Goal: Transaction & Acquisition: Book appointment/travel/reservation

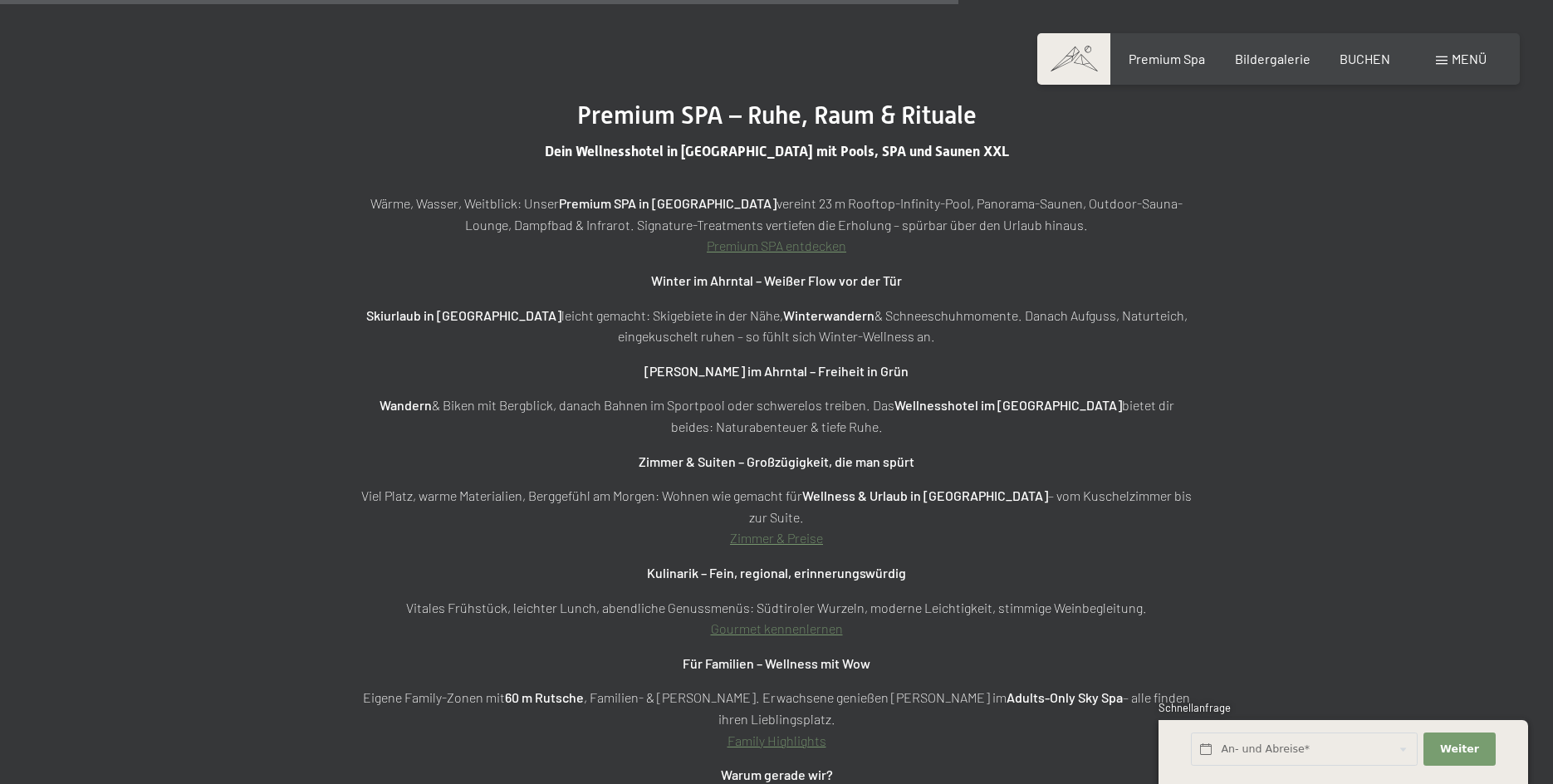
scroll to position [5867, 0]
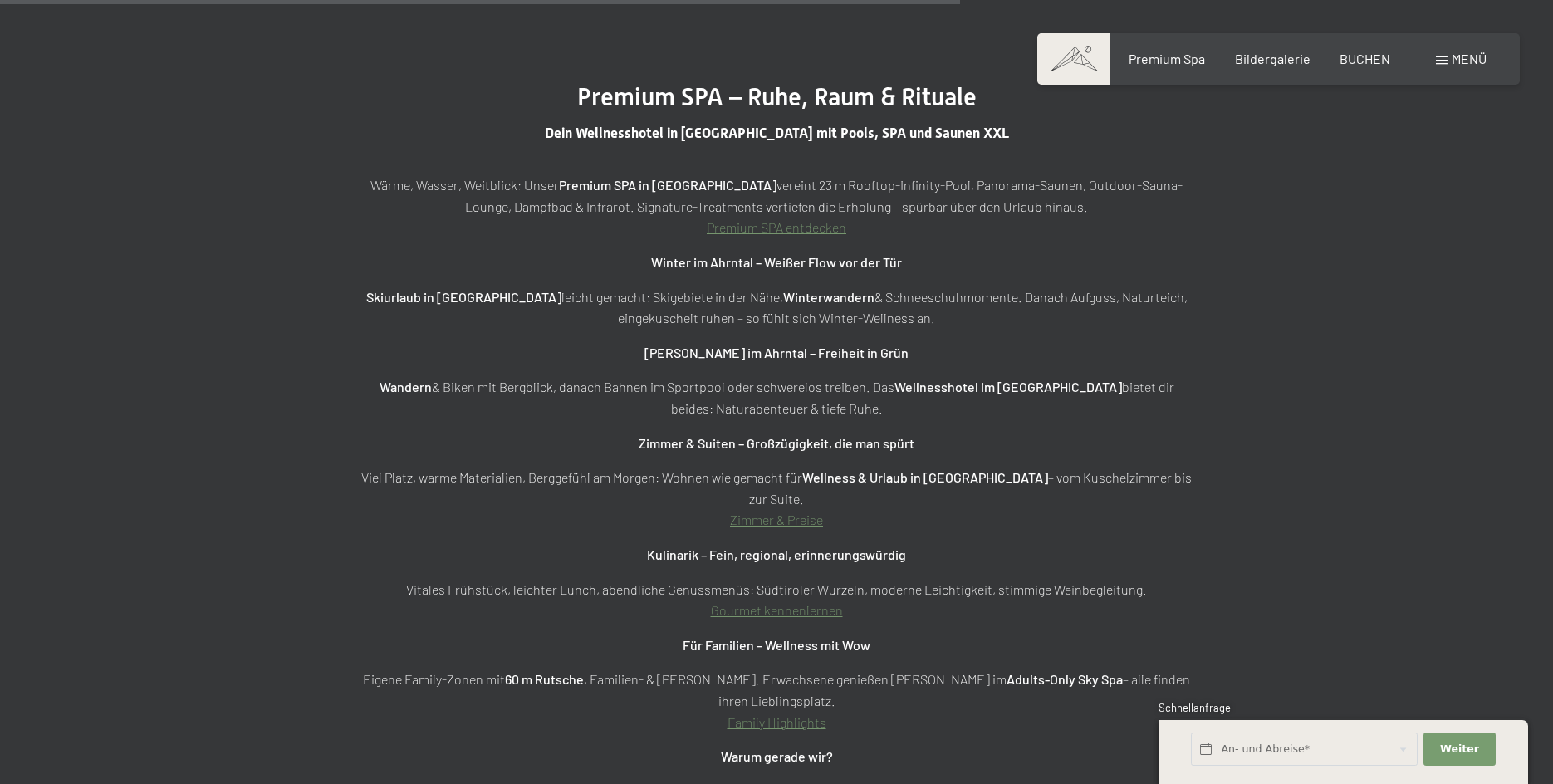
click at [1436, 60] on span at bounding box center [1441, 60] width 12 height 8
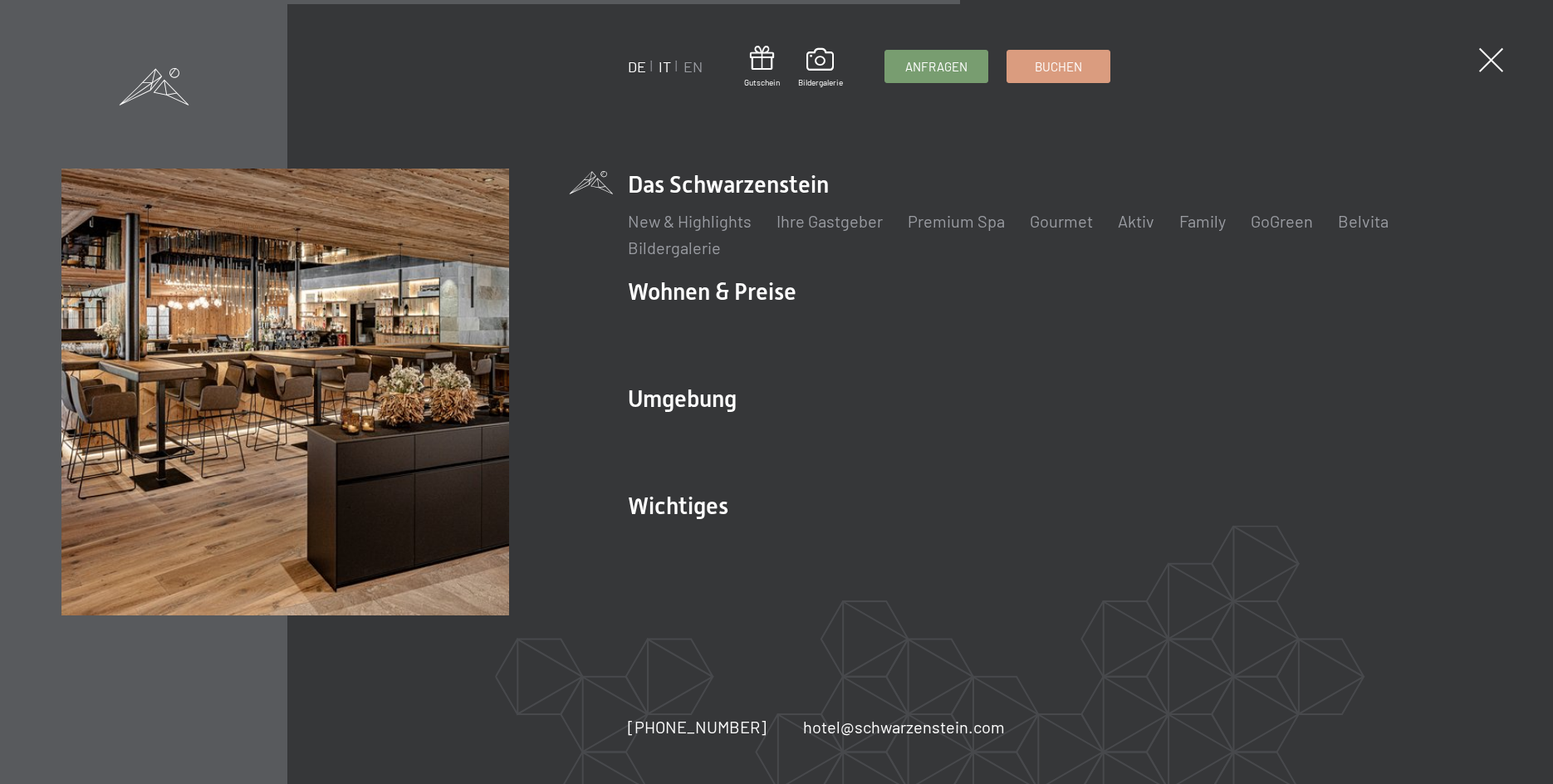
click at [662, 70] on link "IT" at bounding box center [665, 67] width 13 height 18
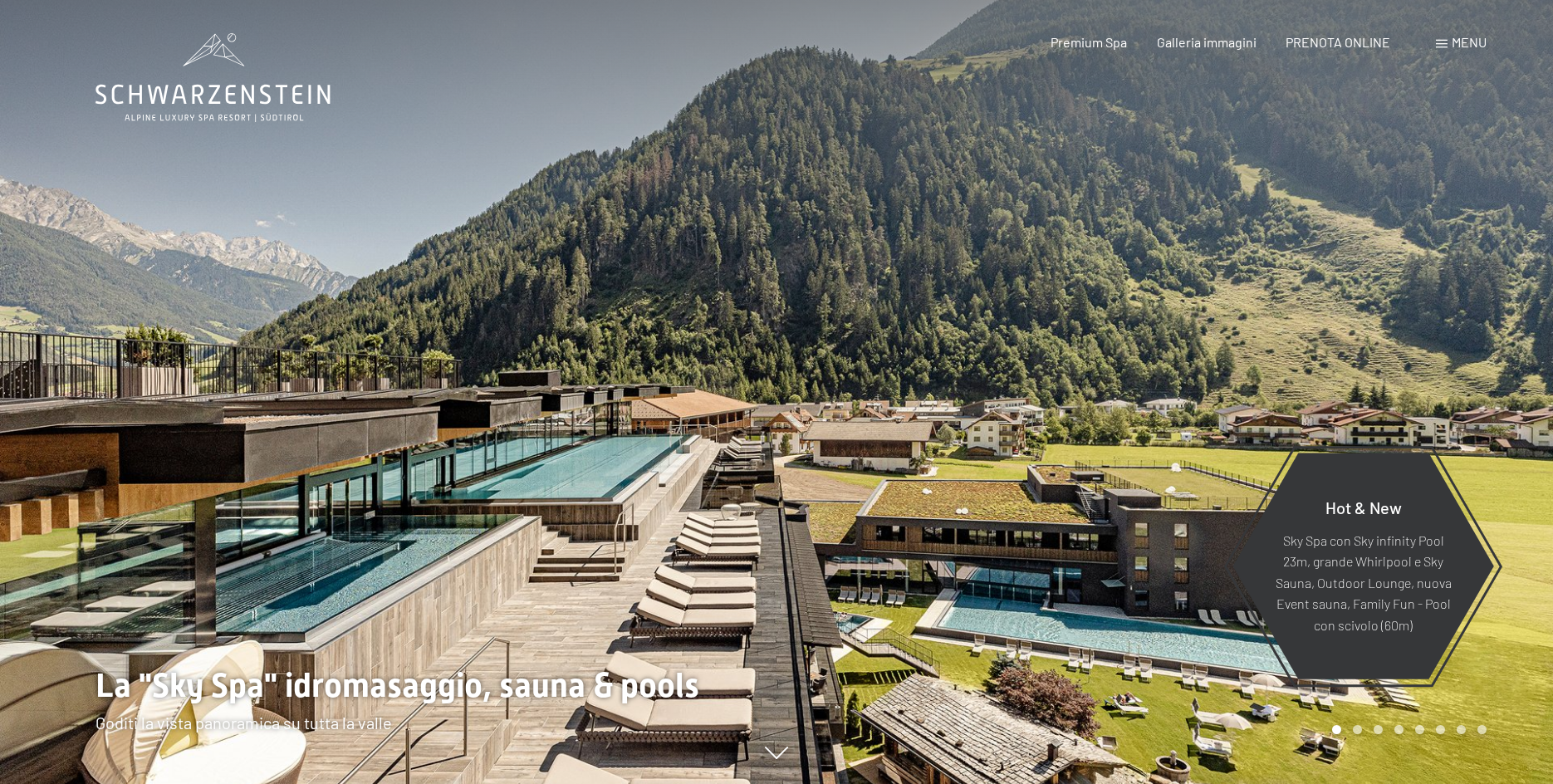
click at [1469, 43] on span "Menu" at bounding box center [1469, 42] width 35 height 15
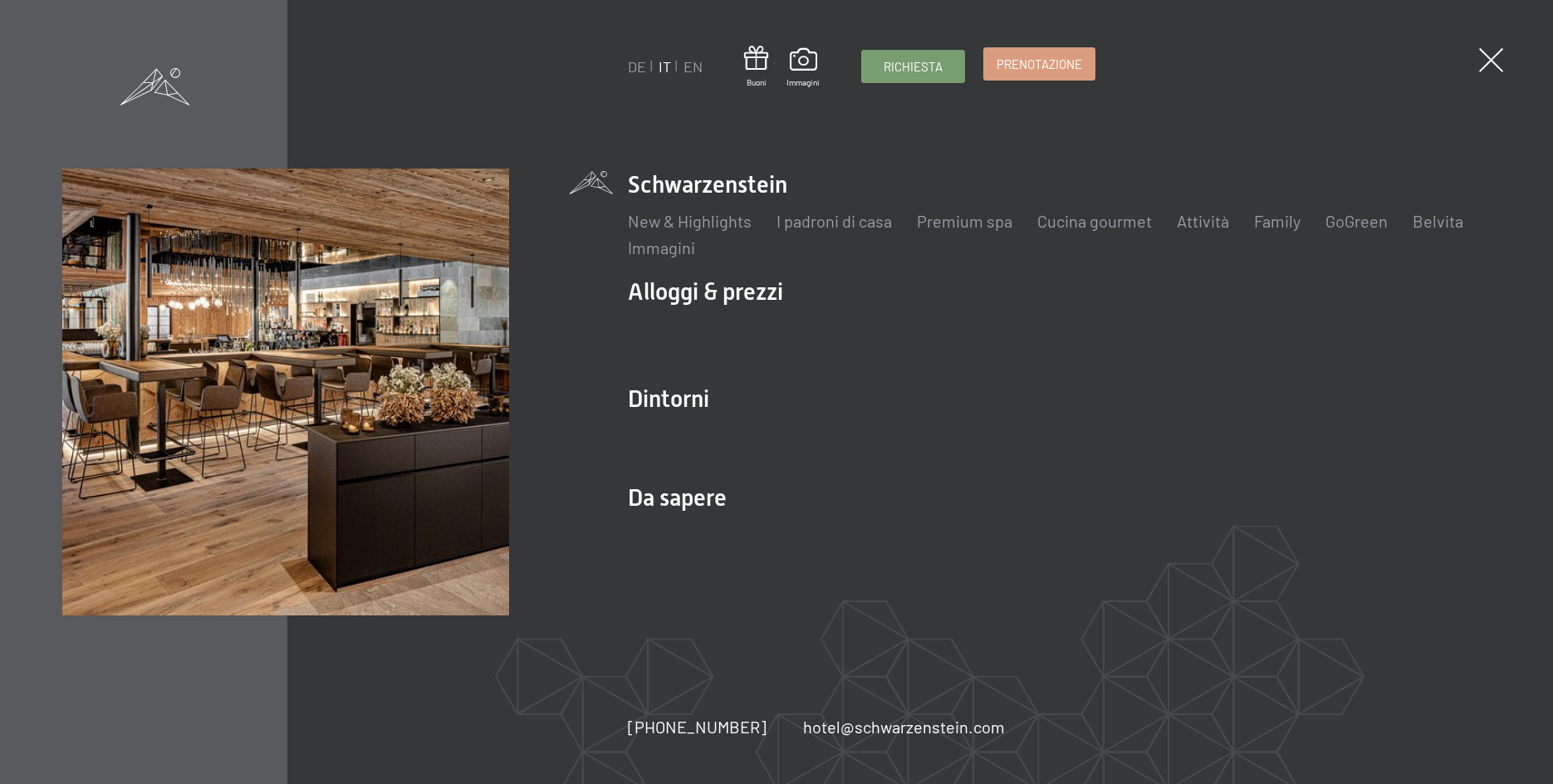
click at [1052, 63] on span "Prenotazione" at bounding box center [1039, 64] width 86 height 17
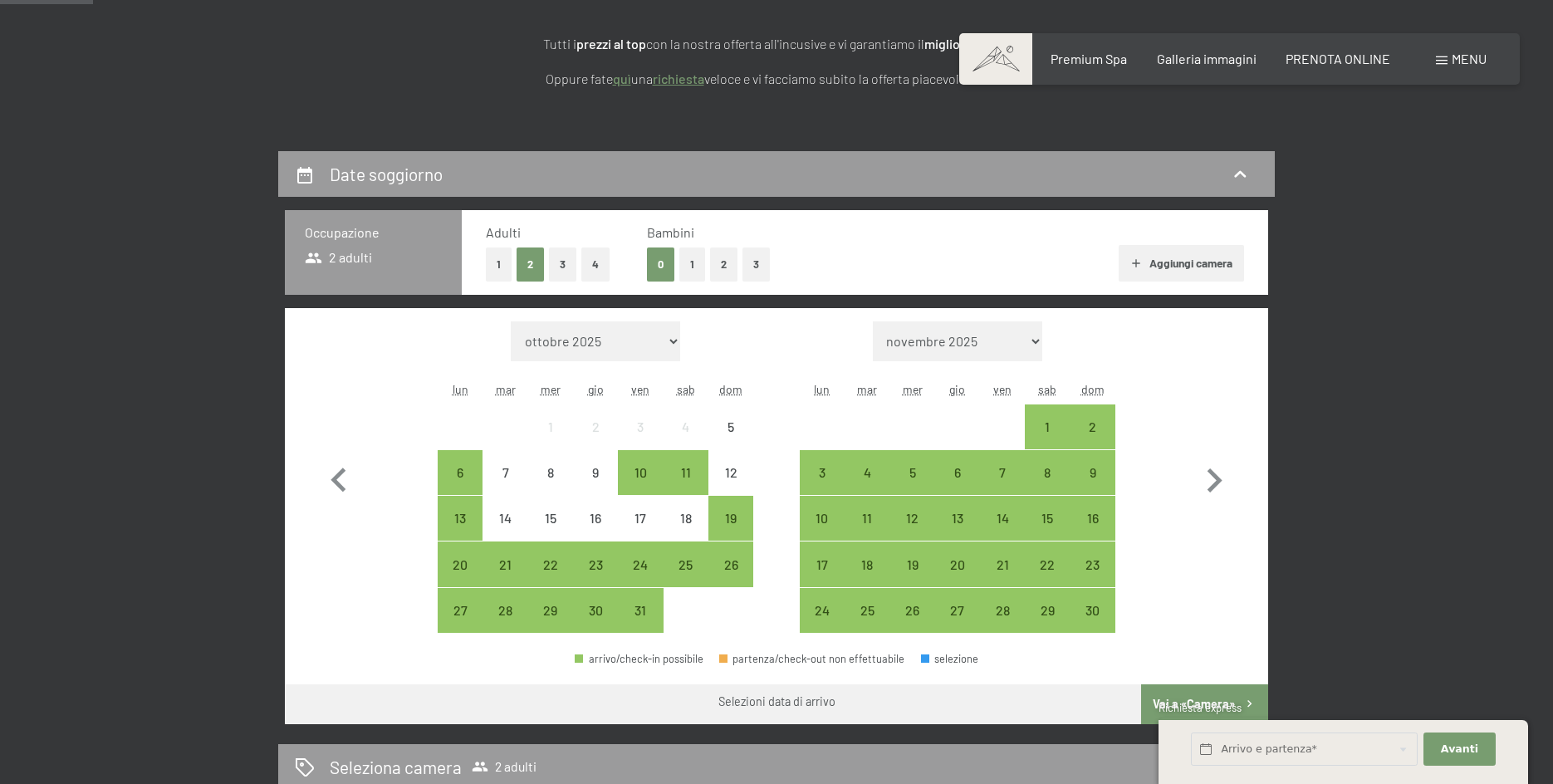
scroll to position [258, 0]
click at [1216, 472] on icon "button" at bounding box center [1214, 480] width 48 height 48
select select "2025-11-01"
select select "2025-12-01"
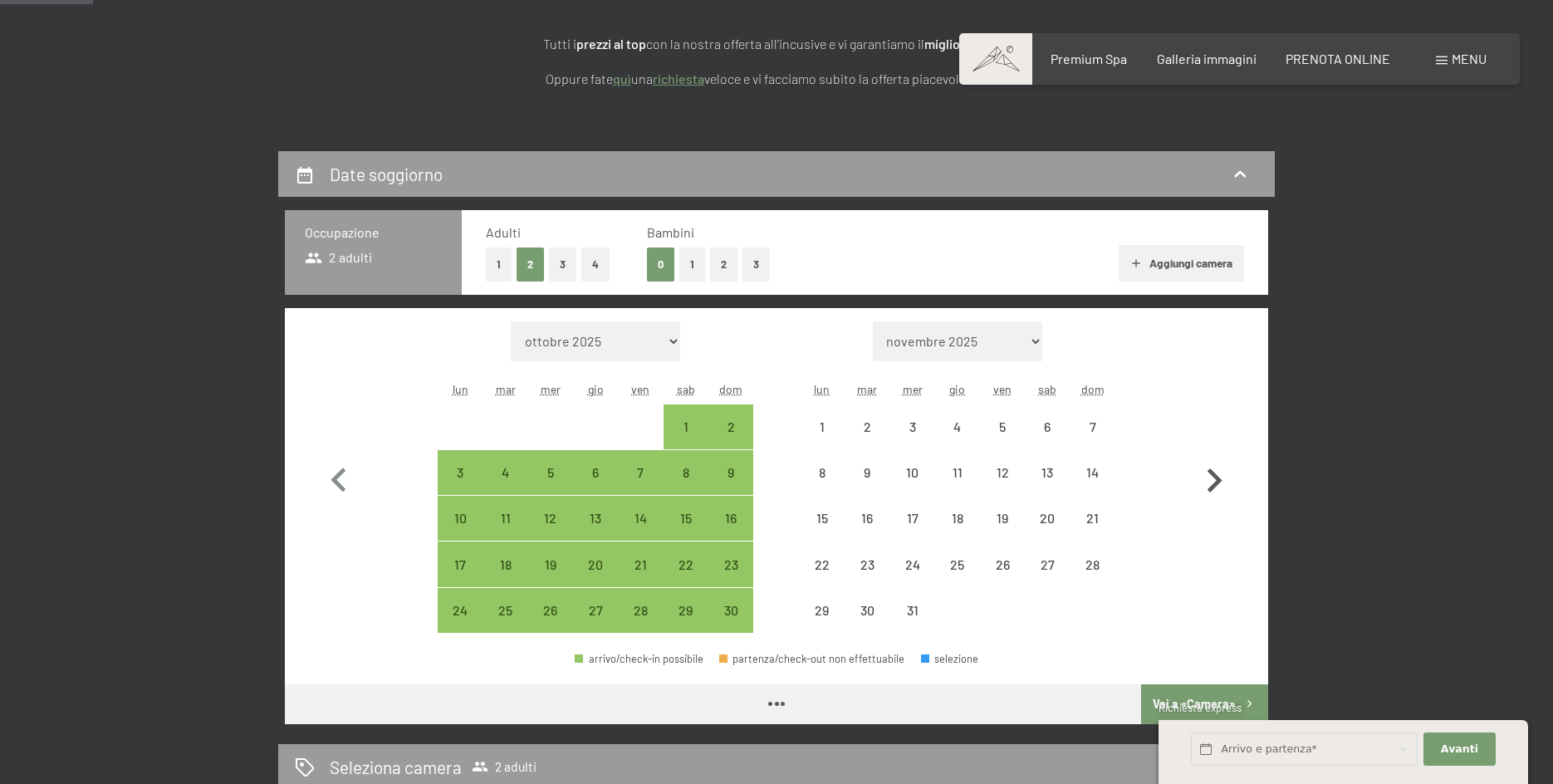
select select "2025-11-01"
select select "2025-12-01"
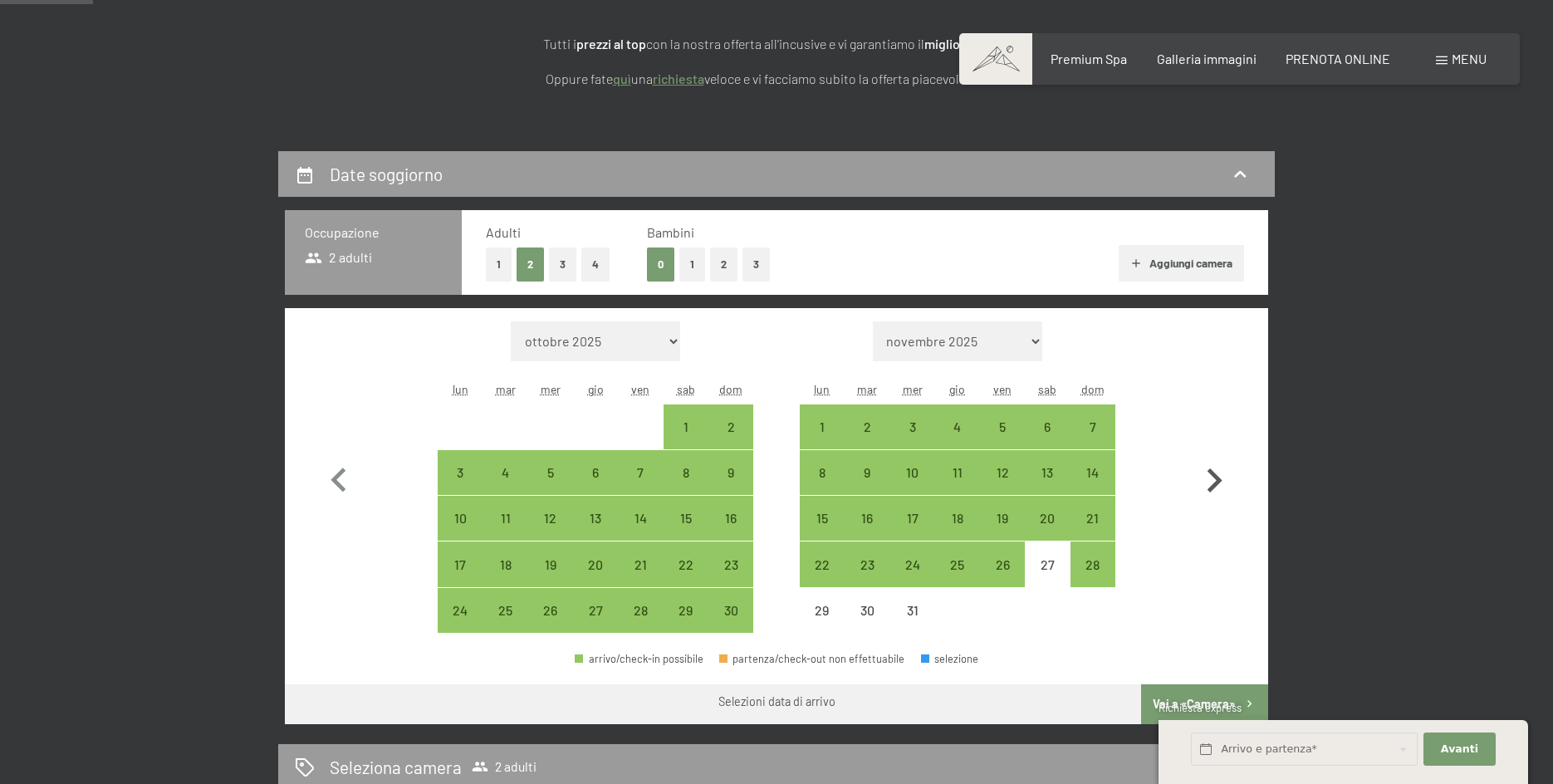
click at [1221, 472] on icon "button" at bounding box center [1214, 480] width 48 height 48
select select "2025-12-01"
select select "2026-01-01"
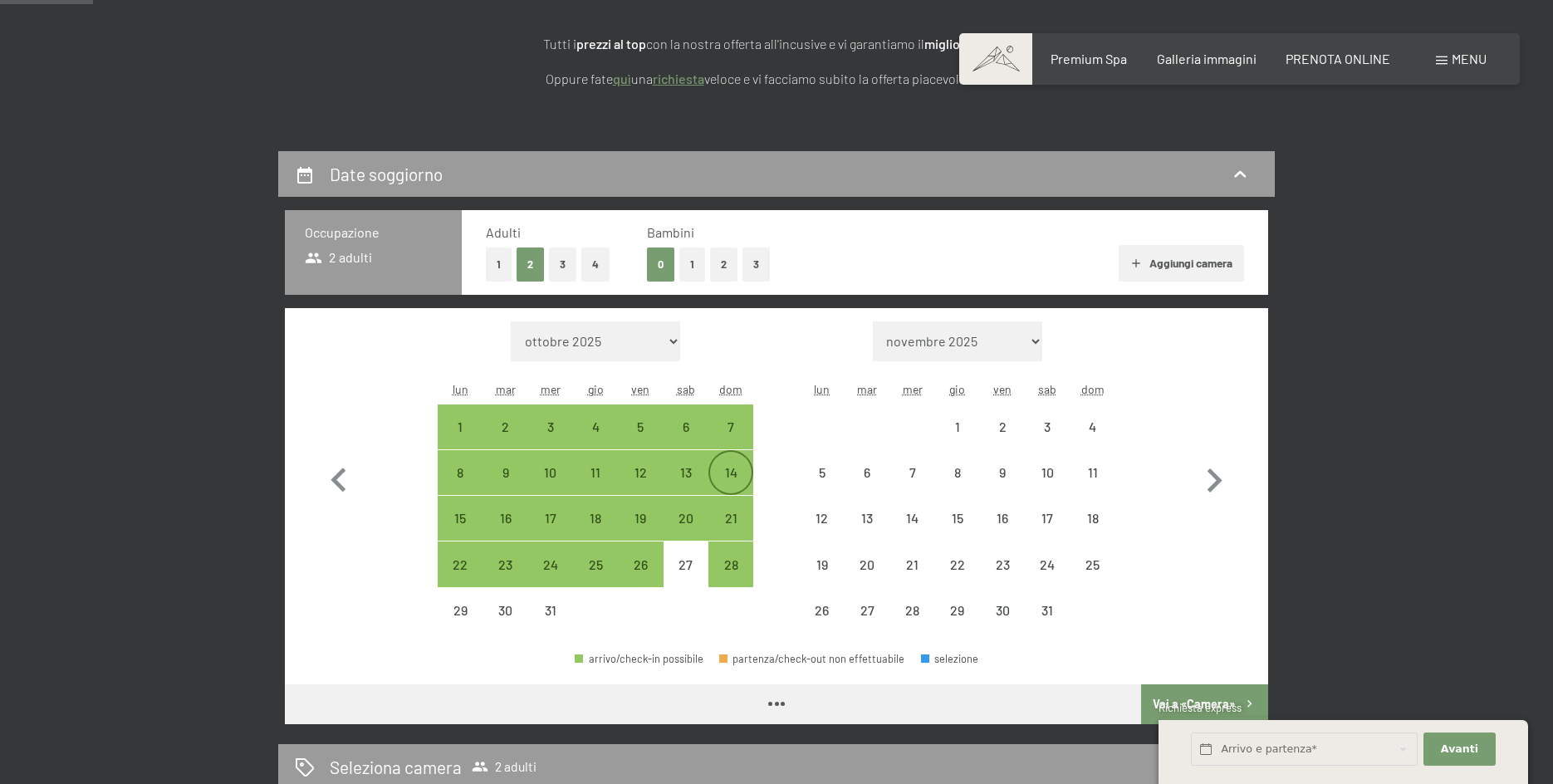
select select "2025-12-01"
select select "2026-01-01"
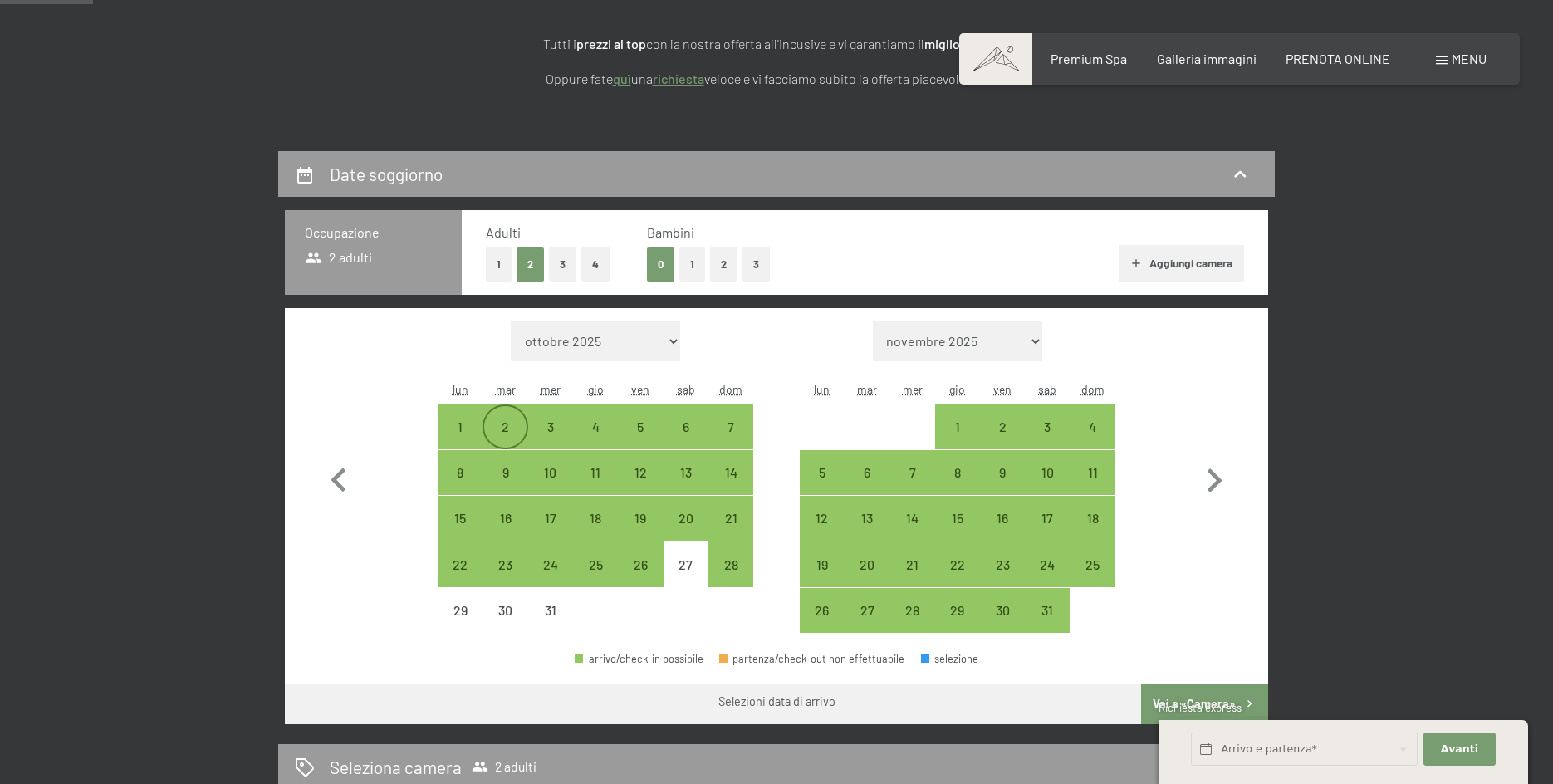
click at [505, 429] on div "2" at bounding box center [505, 441] width 42 height 42
select select "2025-12-01"
select select "2026-01-01"
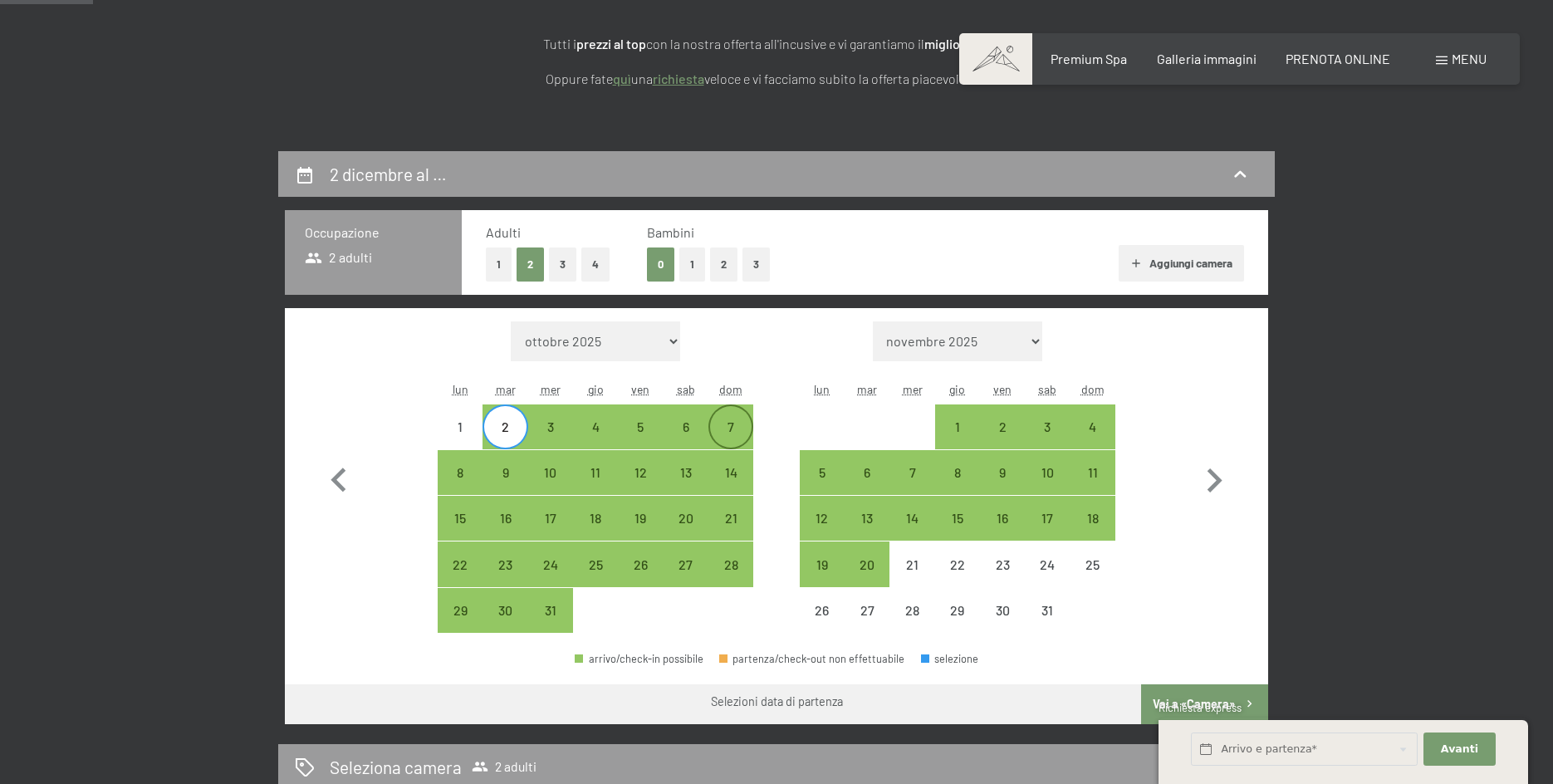
click at [737, 427] on div "7" at bounding box center [731, 441] width 42 height 42
select select "2025-12-01"
select select "2026-01-01"
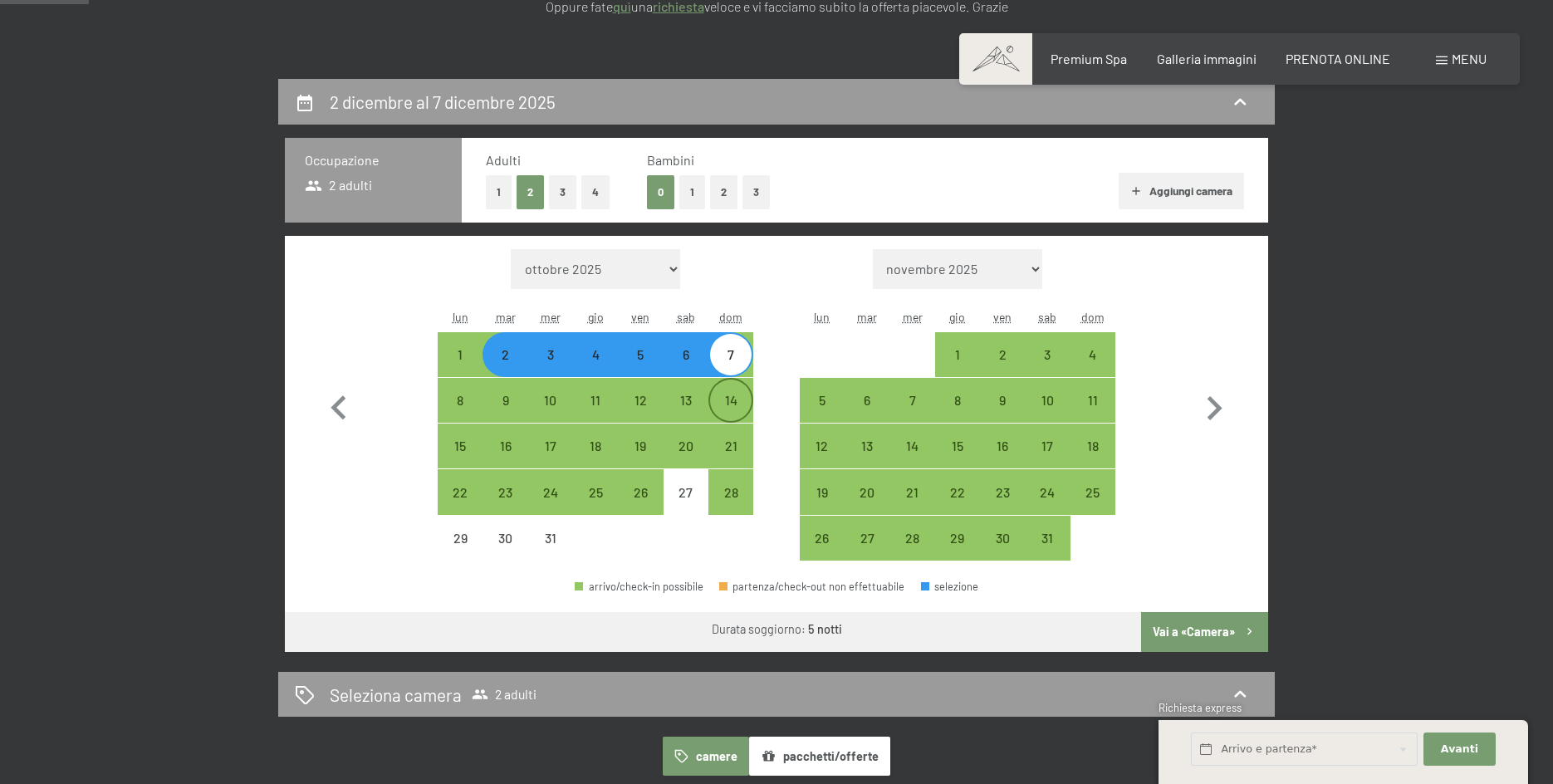
scroll to position [331, 0]
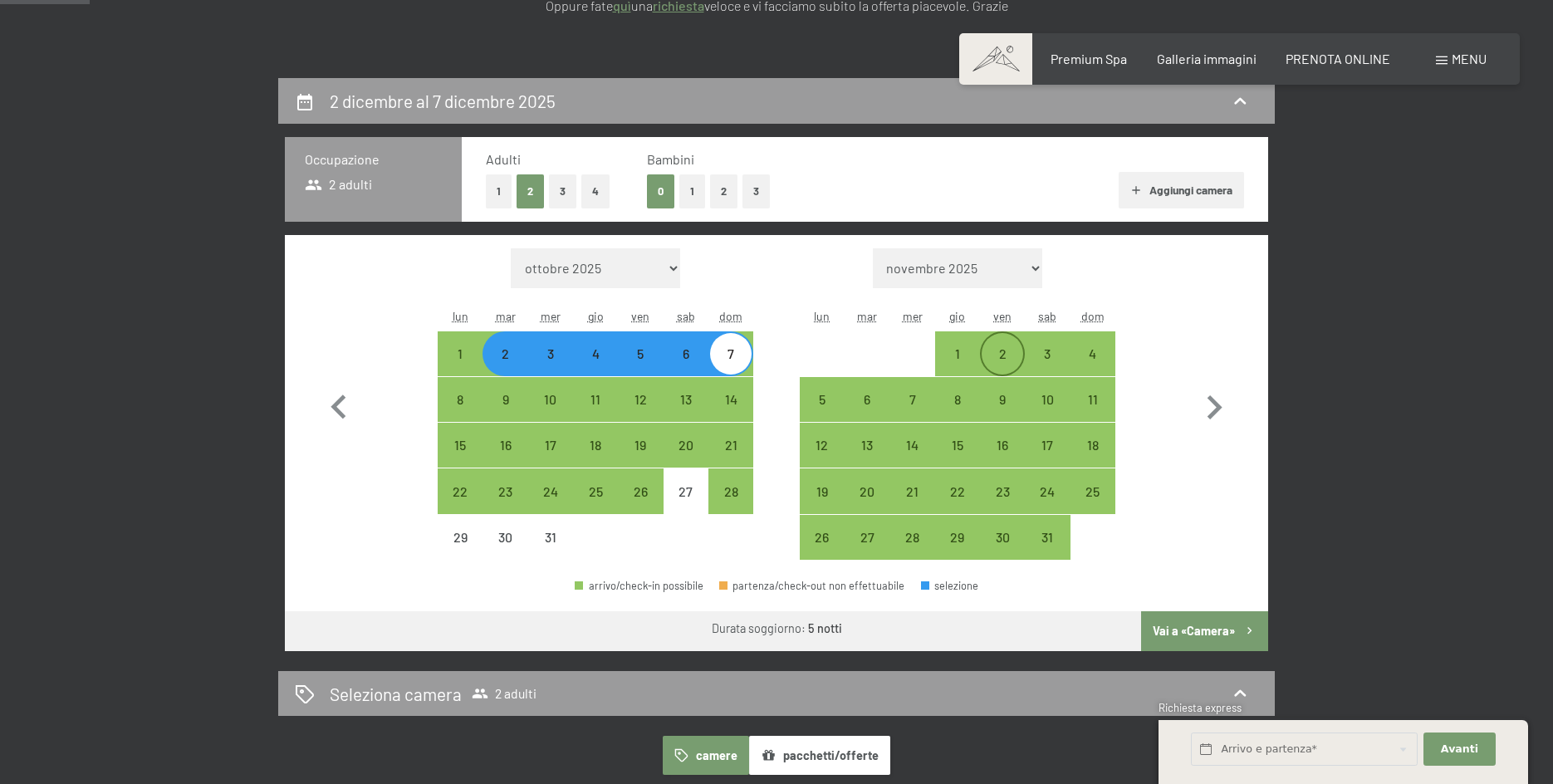
click at [994, 349] on div "2" at bounding box center [1003, 368] width 42 height 42
select select "2025-12-01"
select select "2026-01-01"
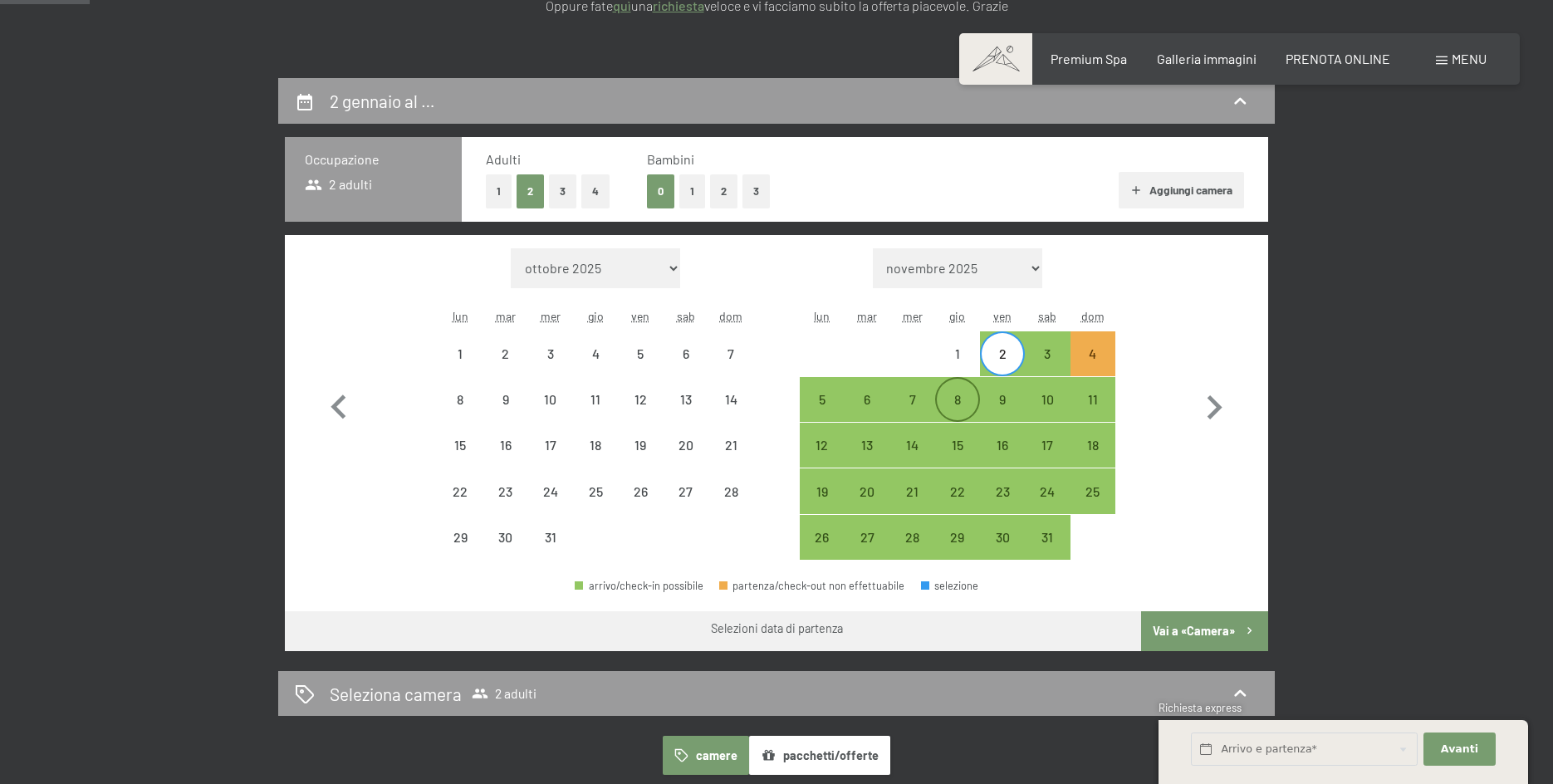
click at [963, 399] on div "8" at bounding box center [957, 413] width 42 height 42
select select "2025-12-01"
select select "2026-01-01"
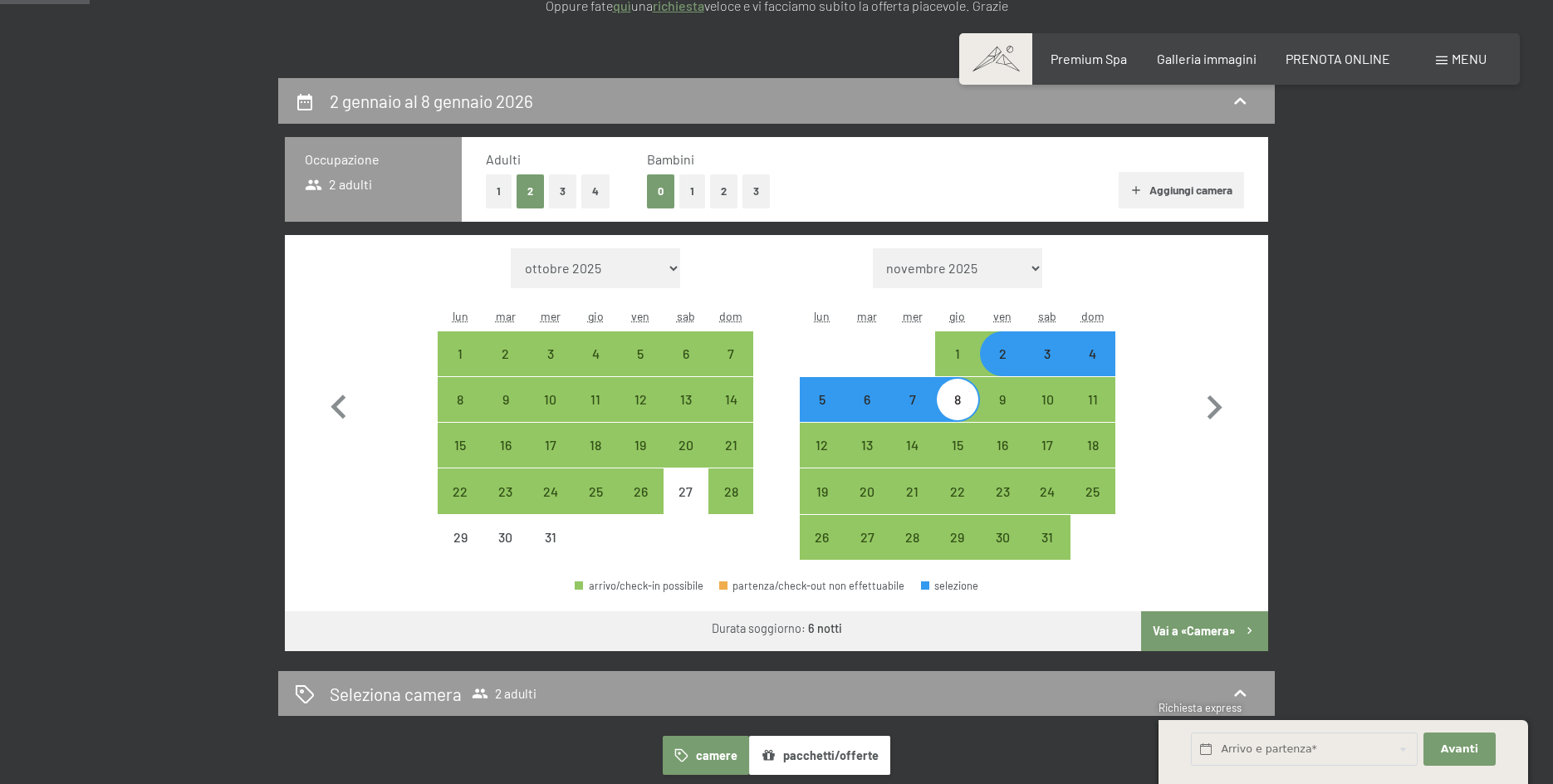
click at [1188, 634] on button "Vai a «Camera»" at bounding box center [1205, 631] width 127 height 40
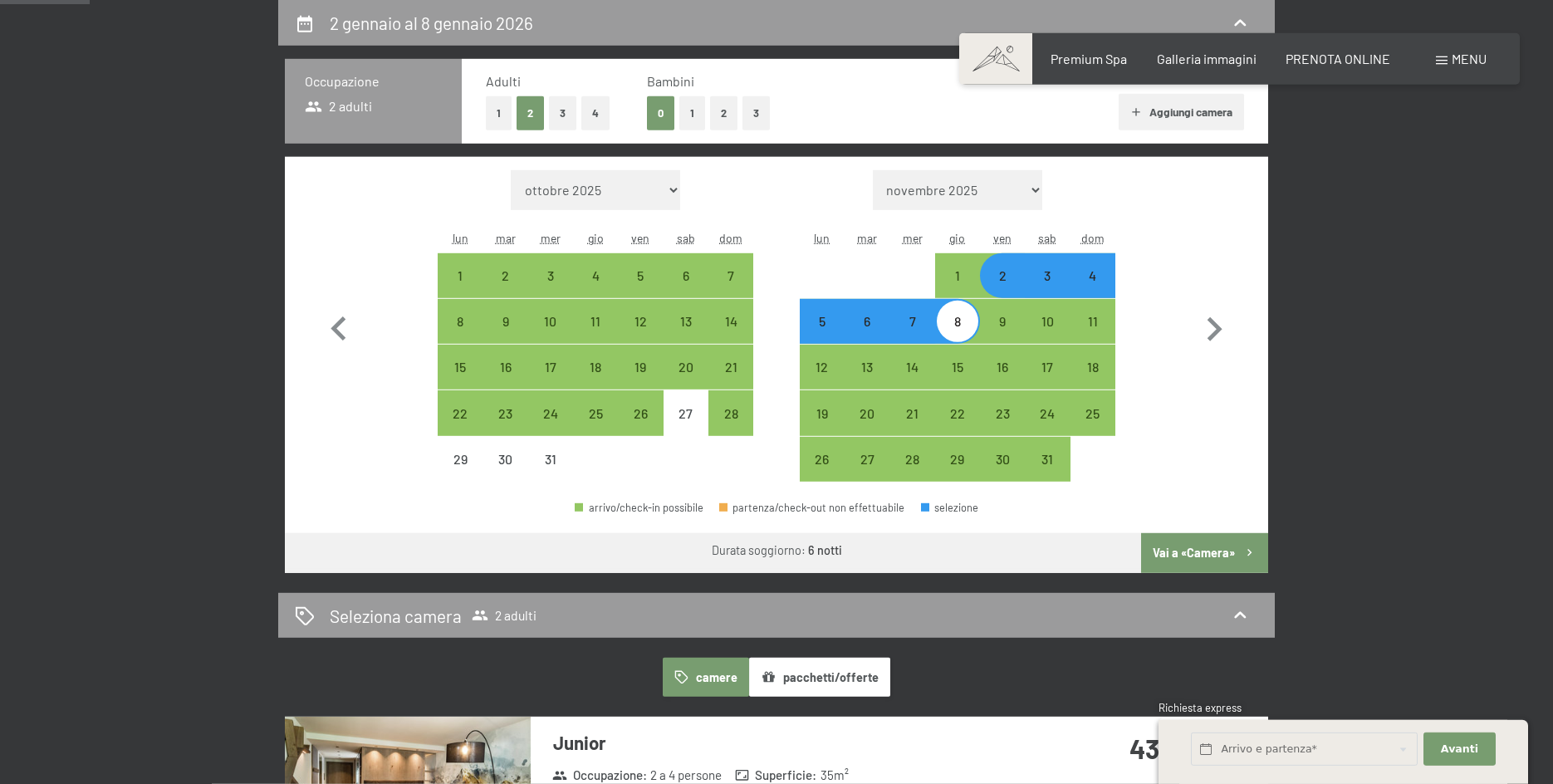
select select "2025-12-01"
select select "2026-01-01"
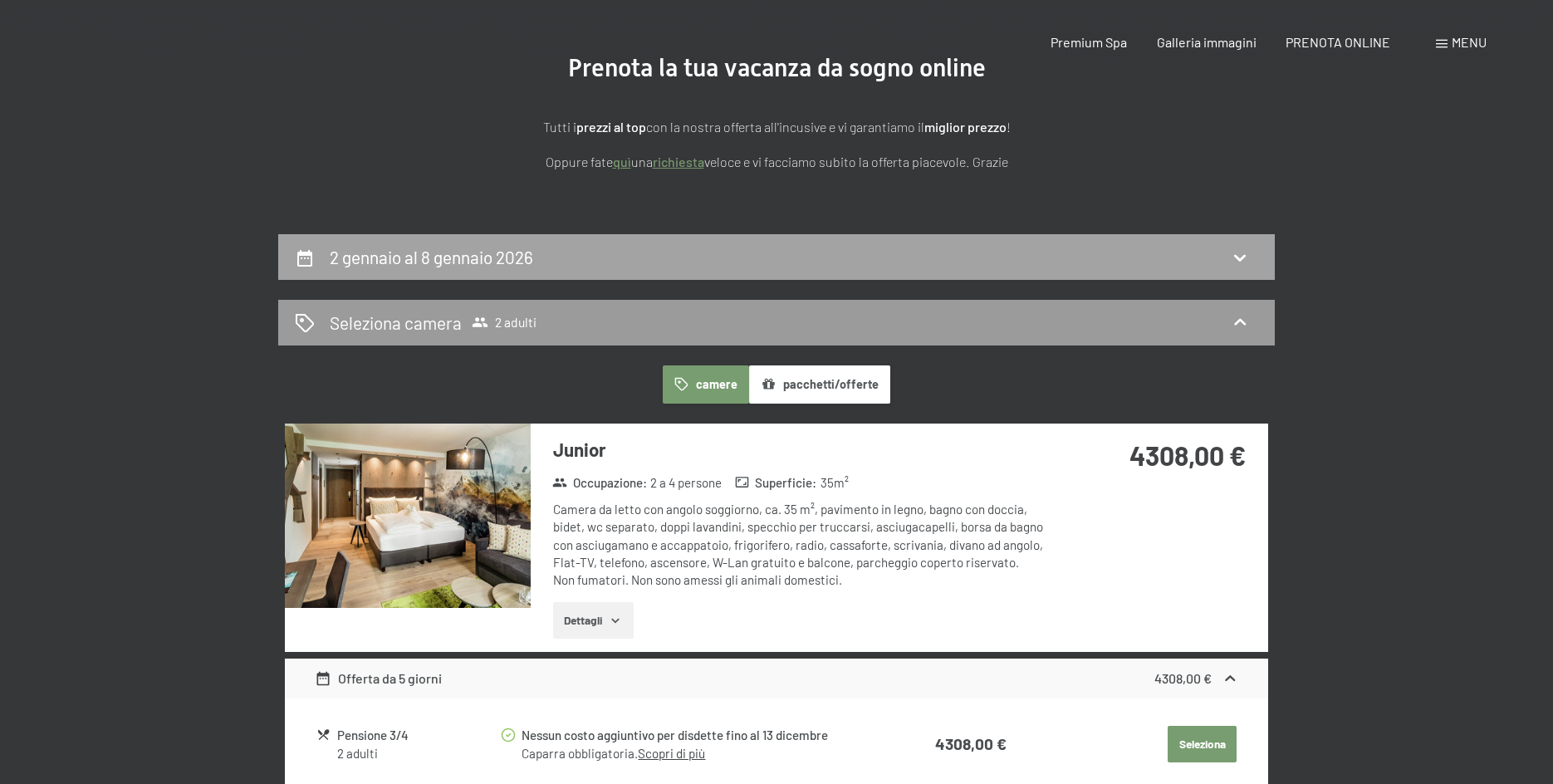
scroll to position [0, 0]
